Goal: Information Seeking & Learning: Learn about a topic

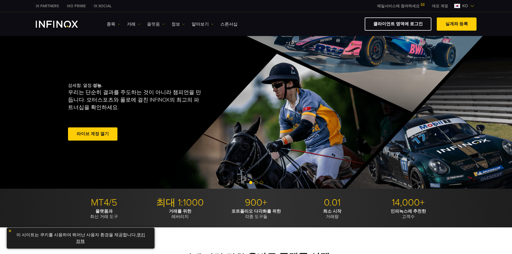
click at [156, 26] on link "플랫폼" at bounding box center [156, 24] width 18 height 6
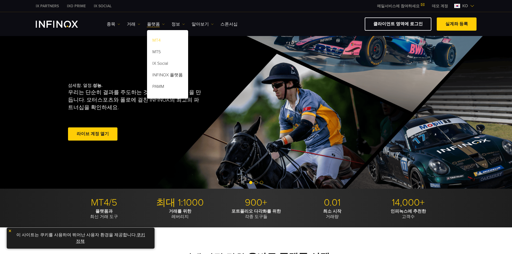
click at [158, 39] on link "MT4" at bounding box center [167, 41] width 41 height 12
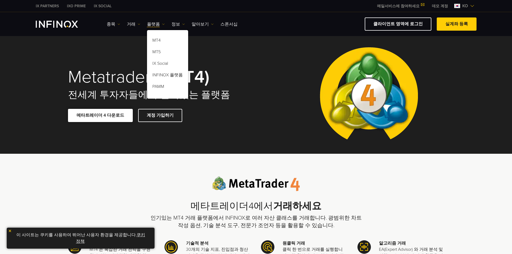
click at [100, 115] on span at bounding box center [100, 115] width 0 height 0
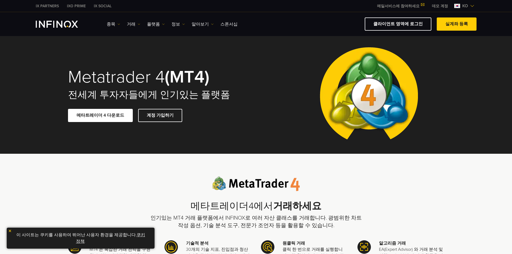
click at [415, 73] on img at bounding box center [368, 95] width 107 height 118
click at [453, 53] on div "Metatrader 4 (MT4) 전세계 투자자들에게 인기있는 플랫폼 메타트레이더 4 다운로드 계정 가입하기" at bounding box center [256, 95] width 512 height 118
click at [290, 111] on div "Metatrader 4 (MT4) 전세계 투자자들에게 인기있는 플랫폼 메타트레이더 4 다운로드 계정 가입하기" at bounding box center [256, 95] width 387 height 118
